Goal: Information Seeking & Learning: Learn about a topic

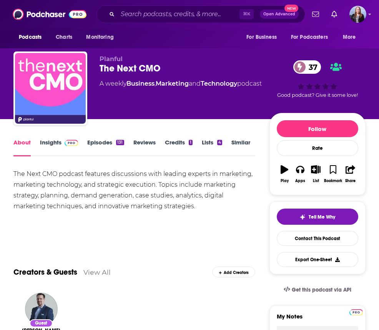
click at [92, 182] on div "The Next CMO podcast features discussions with leading experts in marketing, ma…" at bounding box center [133, 190] width 241 height 43
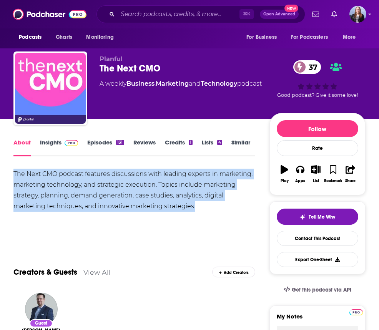
click at [92, 182] on div "The Next CMO podcast features discussions with leading experts in marketing, ma…" at bounding box center [133, 190] width 241 height 43
copy div "The Next CMO podcast features discussions with leading experts in marketing, ma…"
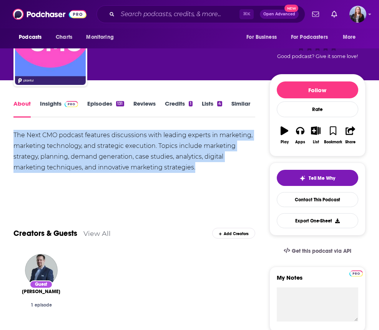
scroll to position [92, 0]
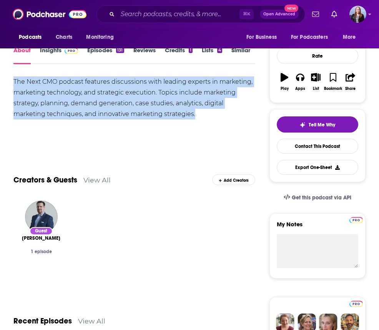
click at [45, 51] on link "Insights" at bounding box center [59, 55] width 38 height 18
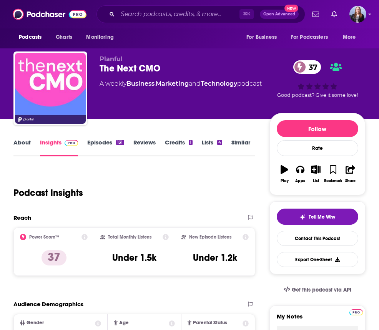
click at [95, 144] on link "Episodes 131" at bounding box center [105, 148] width 36 height 18
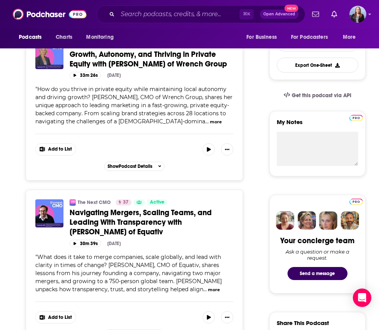
scroll to position [208, 0]
